Goal: Navigation & Orientation: Find specific page/section

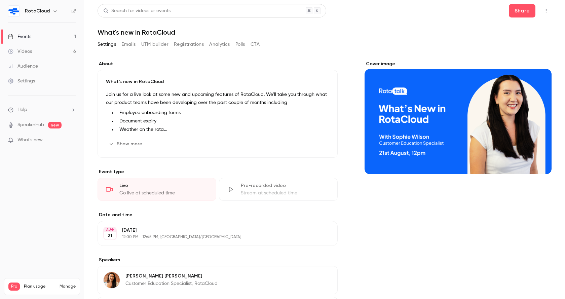
click at [214, 44] on button "Analytics" at bounding box center [219, 44] width 21 height 11
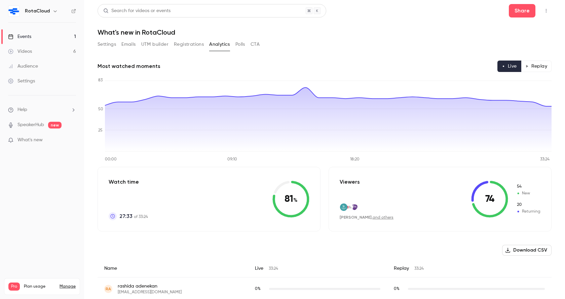
click at [541, 61] on button "Replay" at bounding box center [536, 66] width 31 height 11
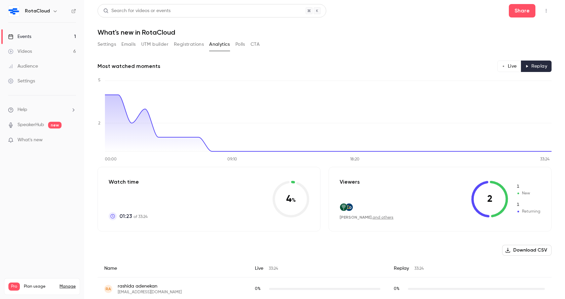
click at [503, 66] on circle "button" at bounding box center [503, 66] width 1 height 1
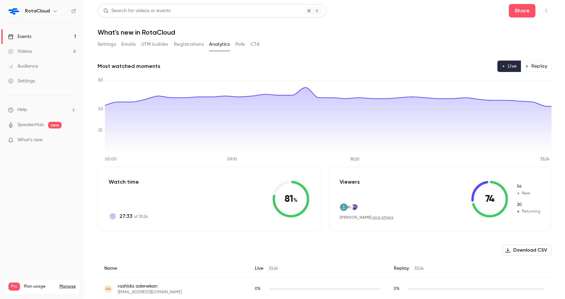
type button "live"
